Goal: Task Accomplishment & Management: Manage account settings

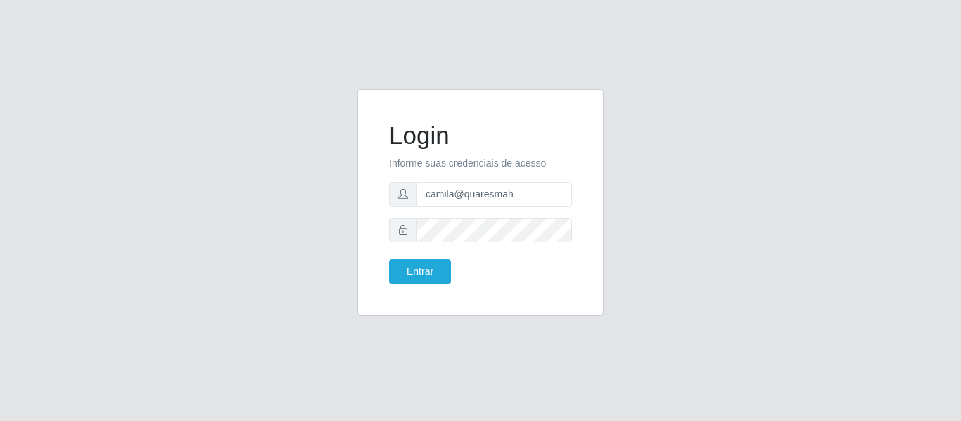
click at [635, 154] on div "Login Informe suas credenciais de acesso camila@quaresmah Entrar" at bounding box center [481, 210] width 802 height 243
click at [509, 191] on input "camila@quaresmah" at bounding box center [494, 194] width 155 height 25
click at [642, 243] on div "Login Informe suas credenciais de acesso camila@quaresmah Entrar" at bounding box center [481, 210] width 802 height 243
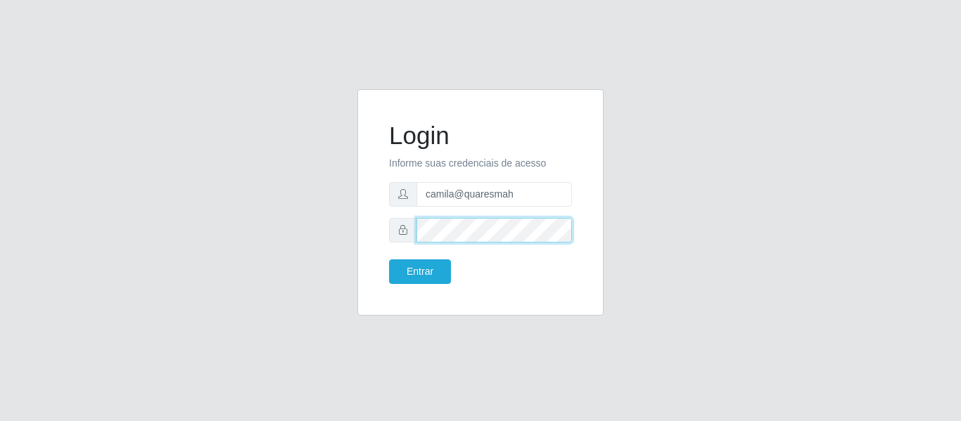
click at [397, 250] on form "Login Informe suas credenciais de acesso camila@quaresmah Entrar" at bounding box center [480, 202] width 183 height 163
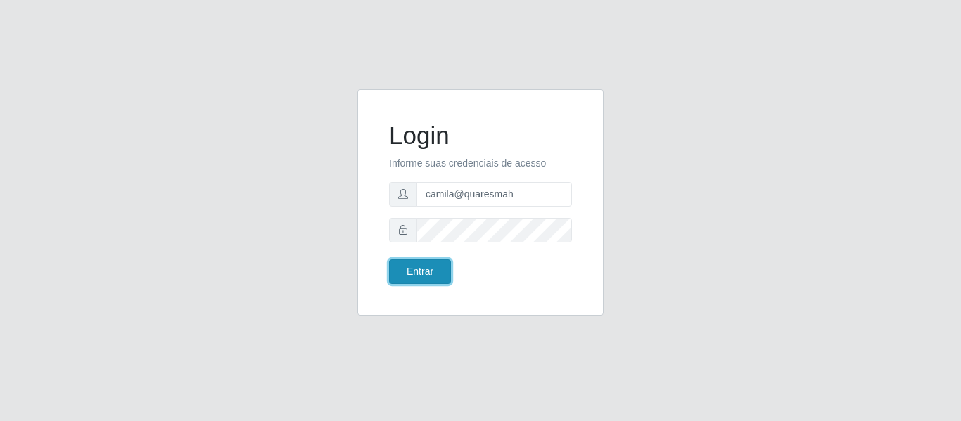
click at [410, 269] on button "Entrar" at bounding box center [420, 272] width 62 height 25
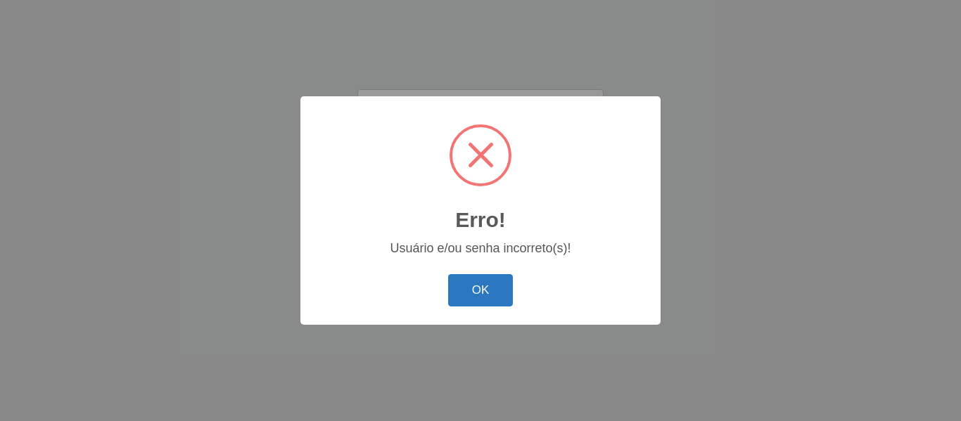
click at [493, 288] on button "OK" at bounding box center [480, 290] width 65 height 33
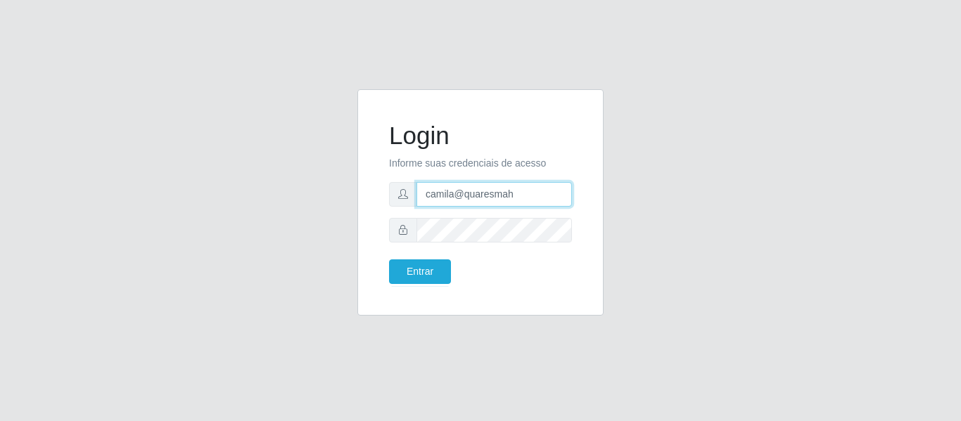
click at [475, 193] on input "camila@quaresmah" at bounding box center [494, 194] width 155 height 25
paste input "freitasleite@clan"
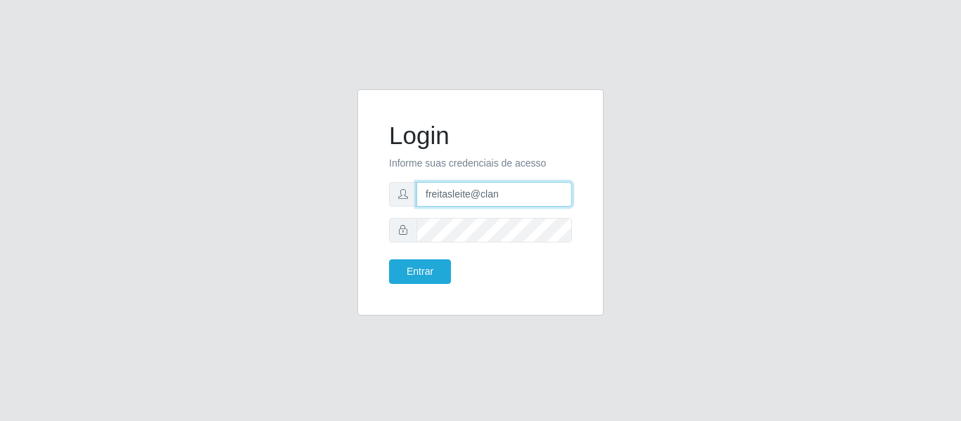
type input "freitasleite@clan"
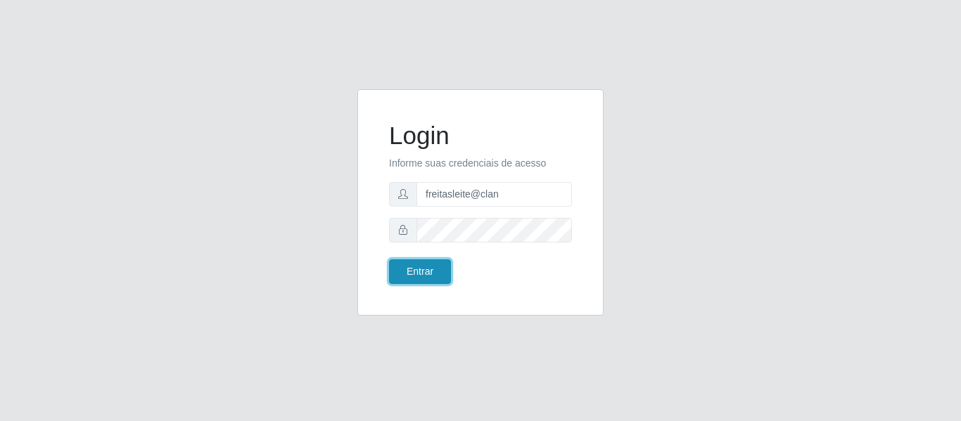
click at [419, 272] on button "Entrar" at bounding box center [420, 272] width 62 height 25
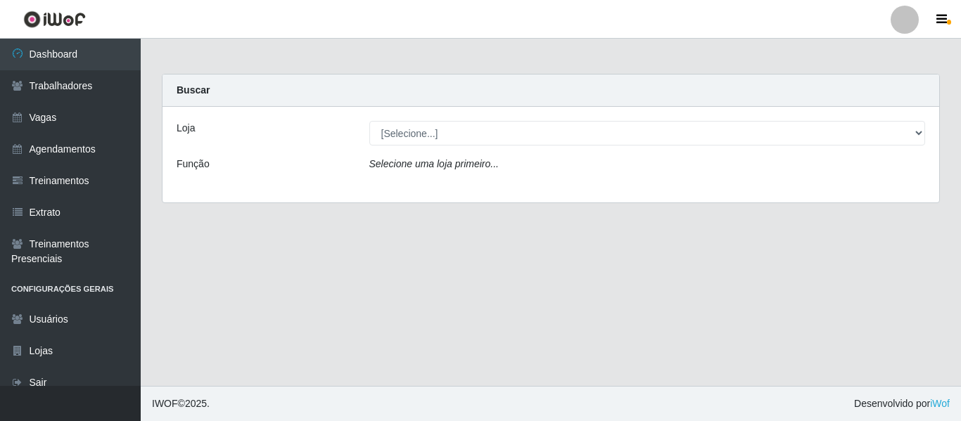
click at [490, 119] on div "Loja [Selecione...] Leite Clan - Bayeux Função Selecione uma loja primeiro..." at bounding box center [551, 155] width 777 height 96
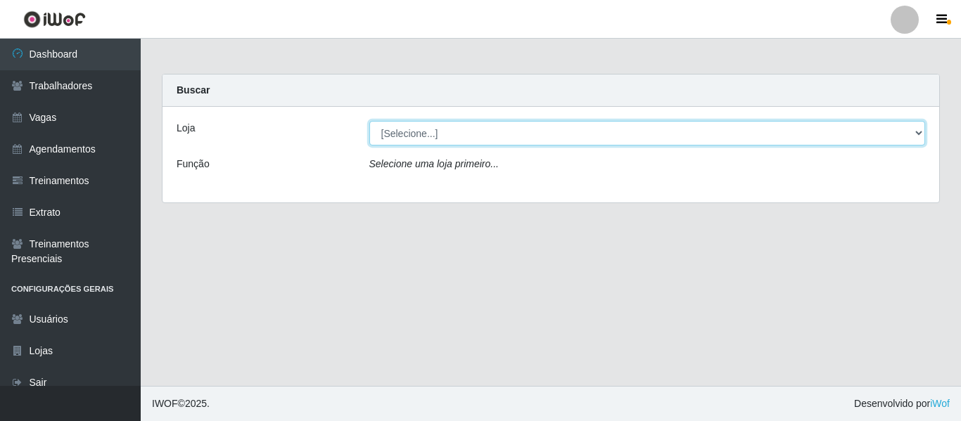
click at [476, 133] on select "[Selecione...] Leite Clan - [GEOGRAPHIC_DATA]" at bounding box center [647, 133] width 557 height 25
select select "452"
click at [369, 121] on select "[Selecione...] Leite Clan - [GEOGRAPHIC_DATA]" at bounding box center [647, 133] width 557 height 25
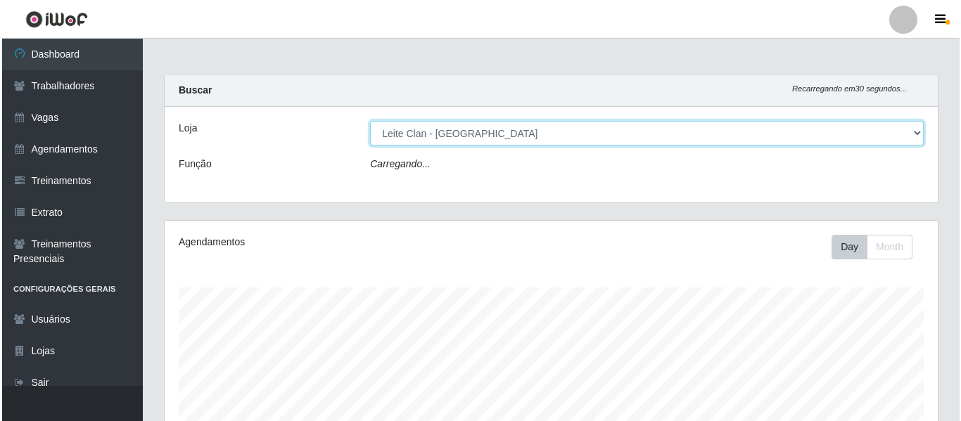
scroll to position [292, 773]
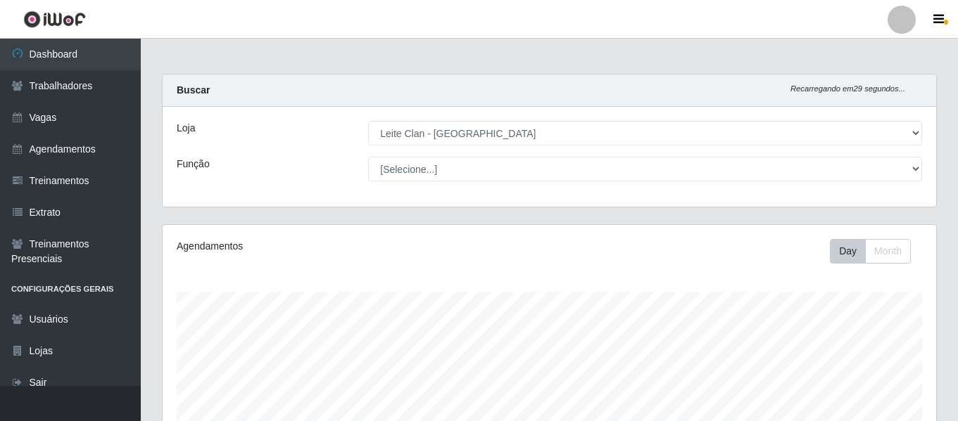
click at [891, 27] on div at bounding box center [901, 20] width 28 height 28
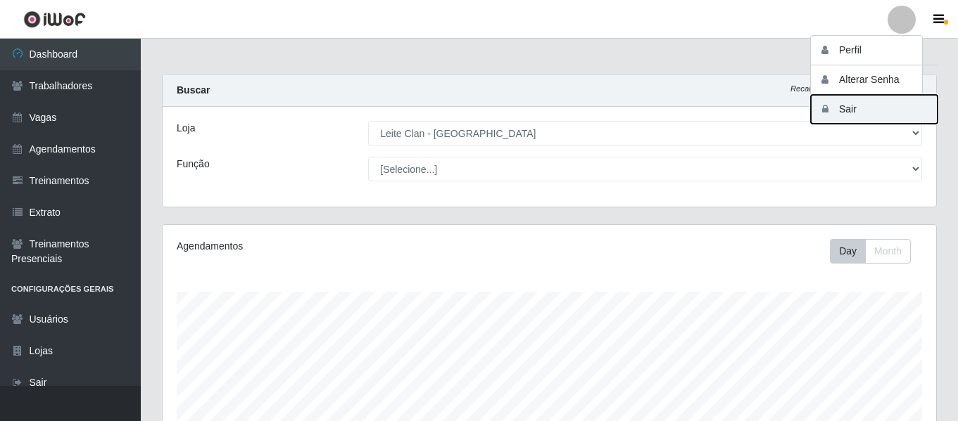
click at [853, 108] on button "Sair" at bounding box center [873, 109] width 127 height 29
